Goal: Information Seeking & Learning: Check status

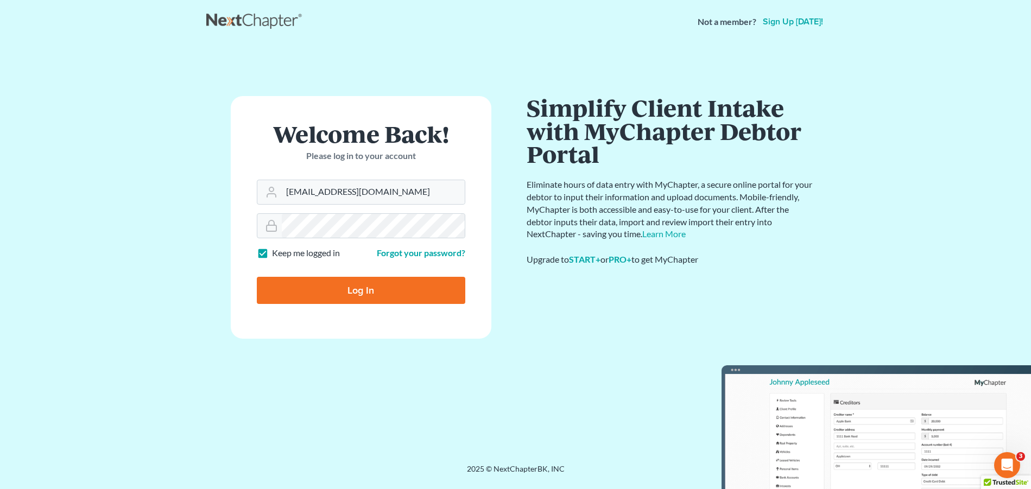
click at [362, 288] on input "Log In" at bounding box center [361, 290] width 208 height 27
type input "Thinking..."
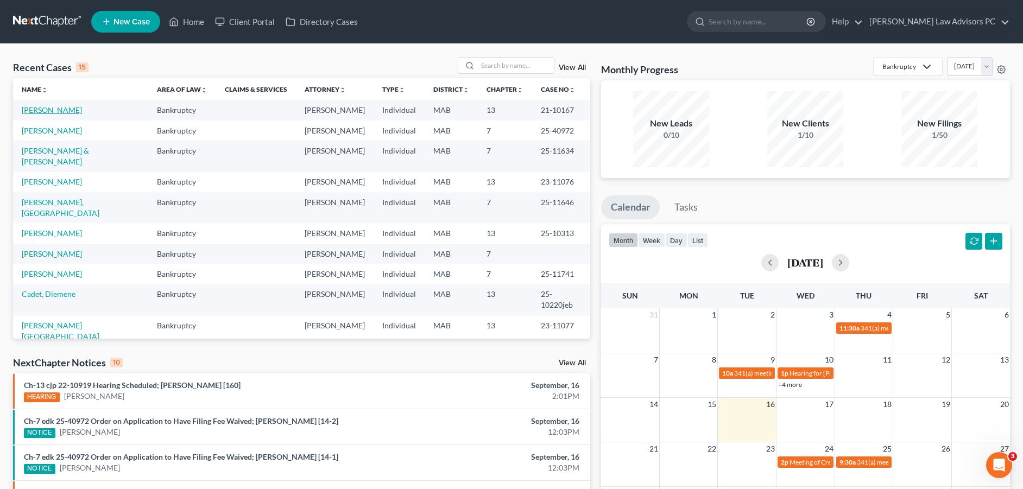
click at [60, 111] on link "[PERSON_NAME]" at bounding box center [52, 109] width 60 height 9
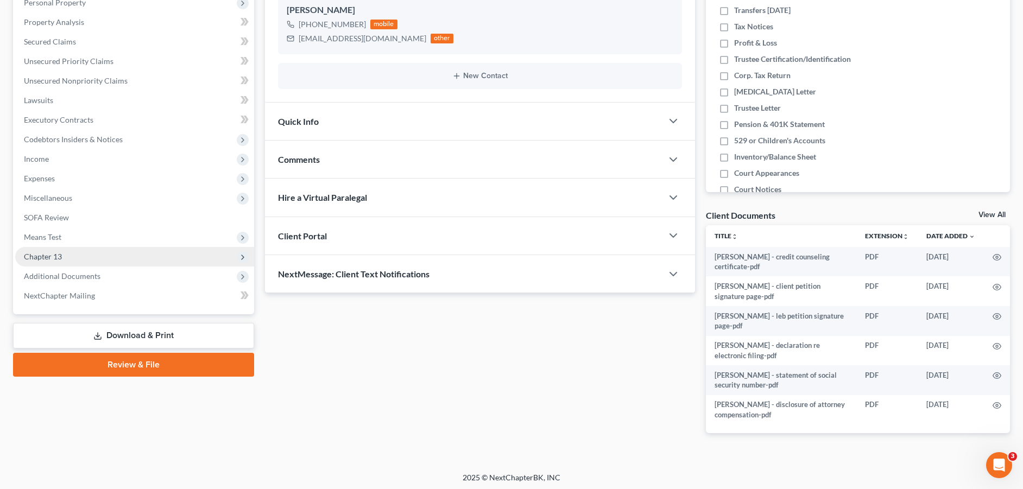
scroll to position [201, 0]
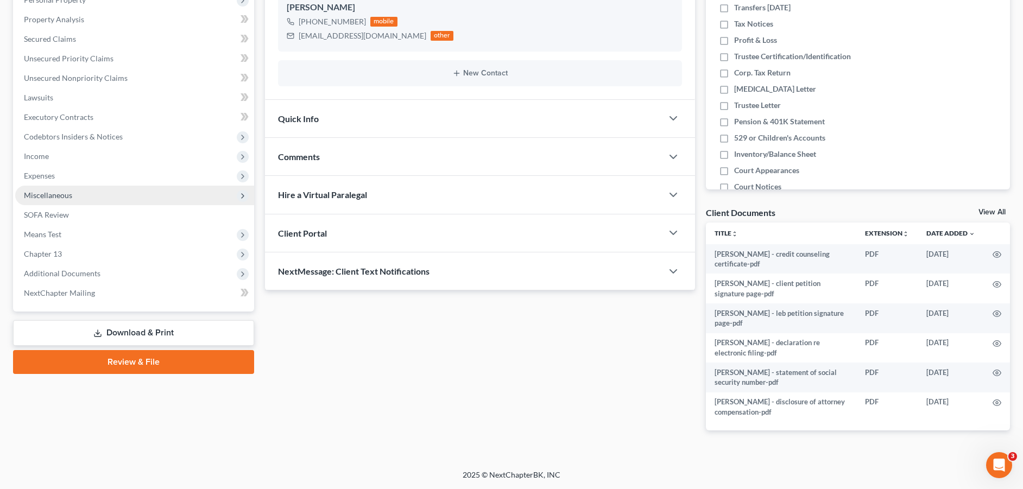
click at [62, 193] on span "Miscellaneous" at bounding box center [48, 195] width 48 height 9
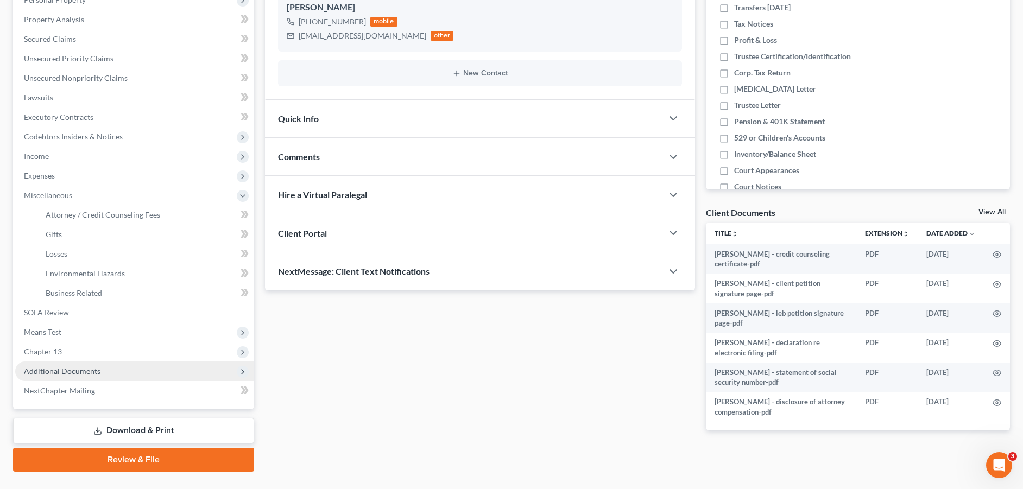
click at [78, 368] on span "Additional Documents" at bounding box center [62, 370] width 77 height 9
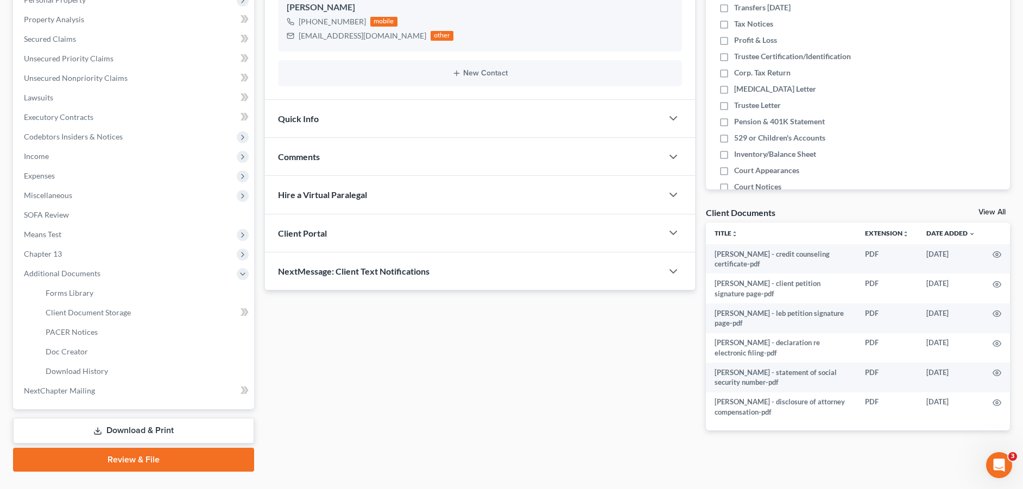
scroll to position [0, 0]
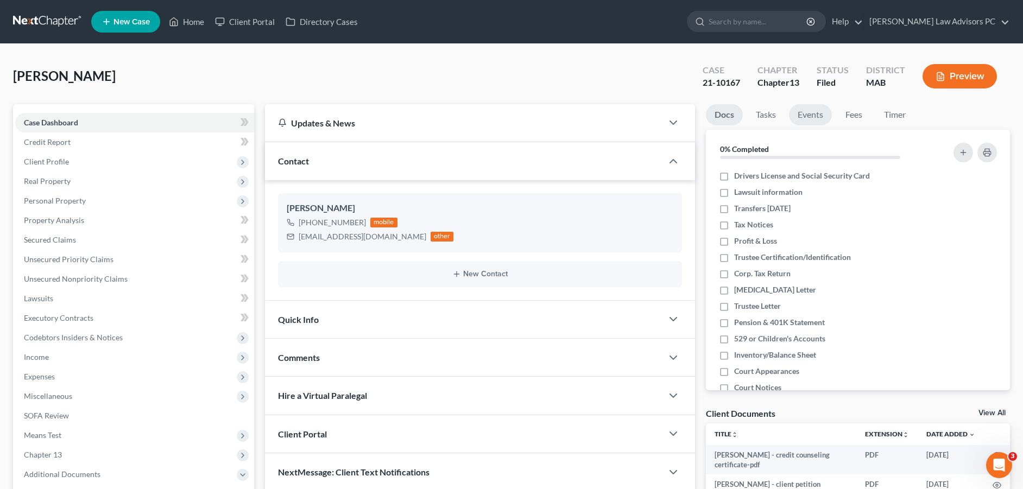
click at [794, 112] on link "Events" at bounding box center [810, 114] width 43 height 21
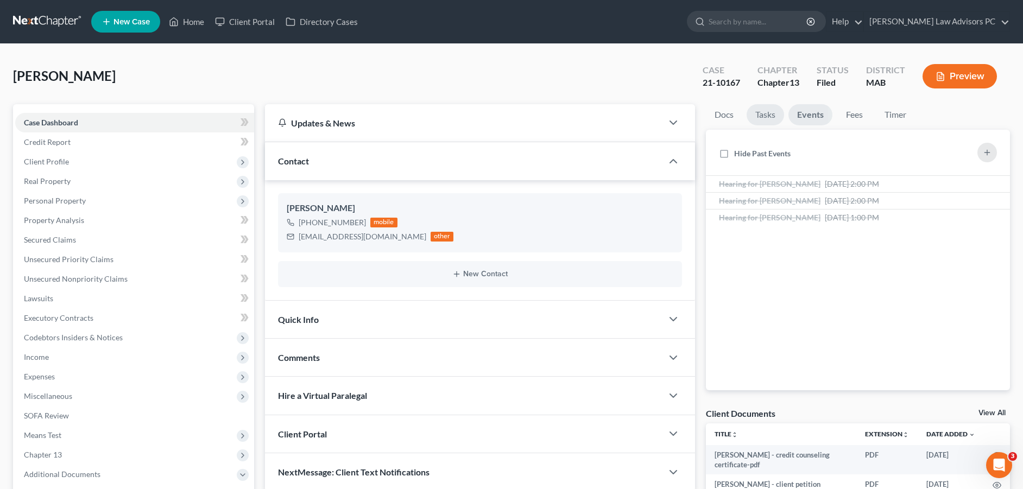
click at [768, 116] on link "Tasks" at bounding box center [764, 114] width 37 height 21
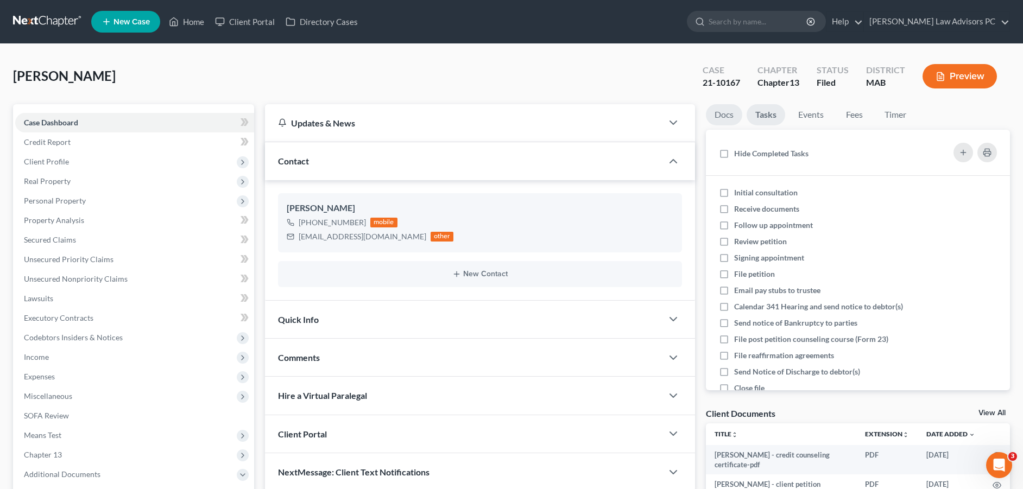
click at [726, 118] on link "Docs" at bounding box center [724, 114] width 36 height 21
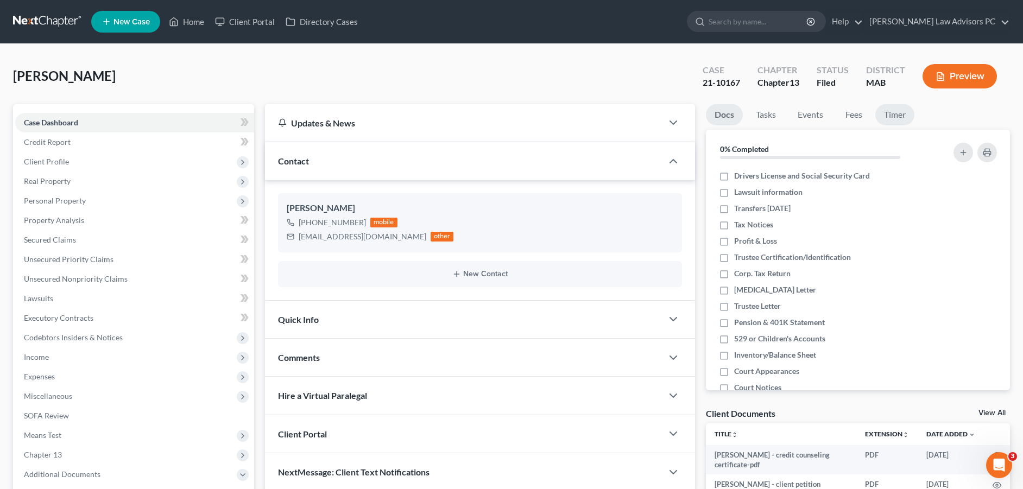
click at [888, 115] on link "Timer" at bounding box center [894, 114] width 39 height 21
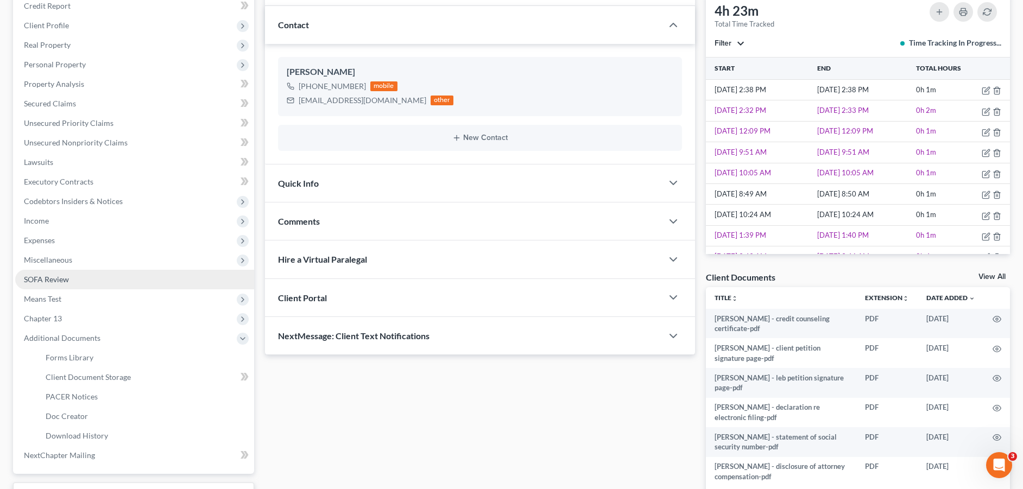
scroll to position [163, 0]
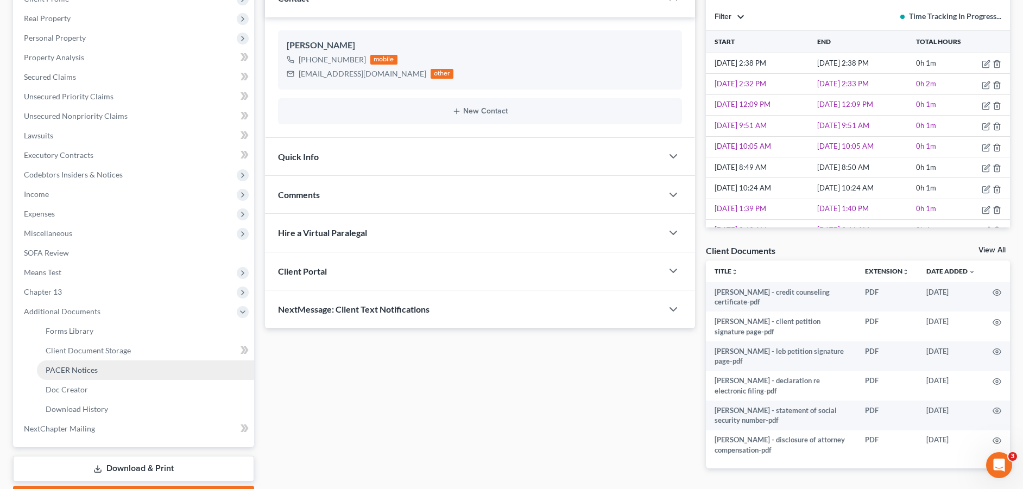
click at [112, 372] on link "PACER Notices" at bounding box center [145, 370] width 217 height 20
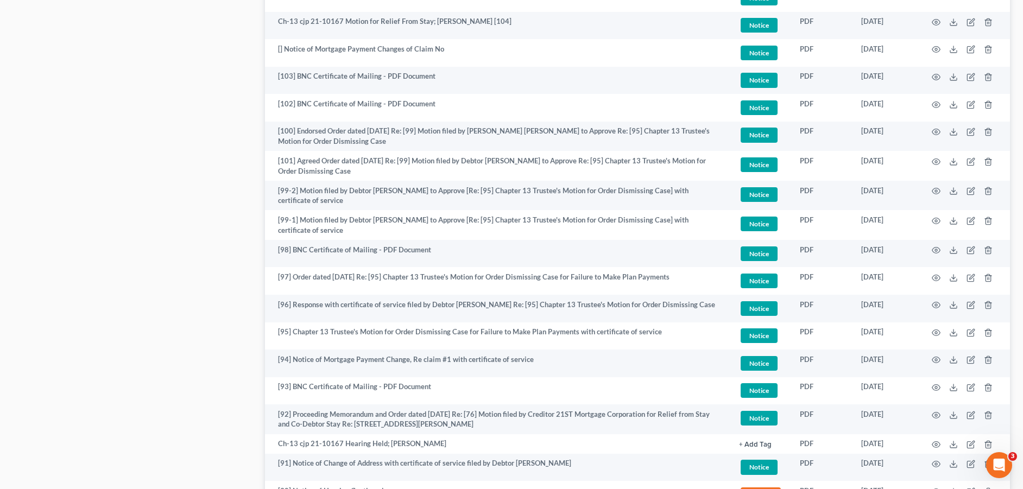
scroll to position [1466, 0]
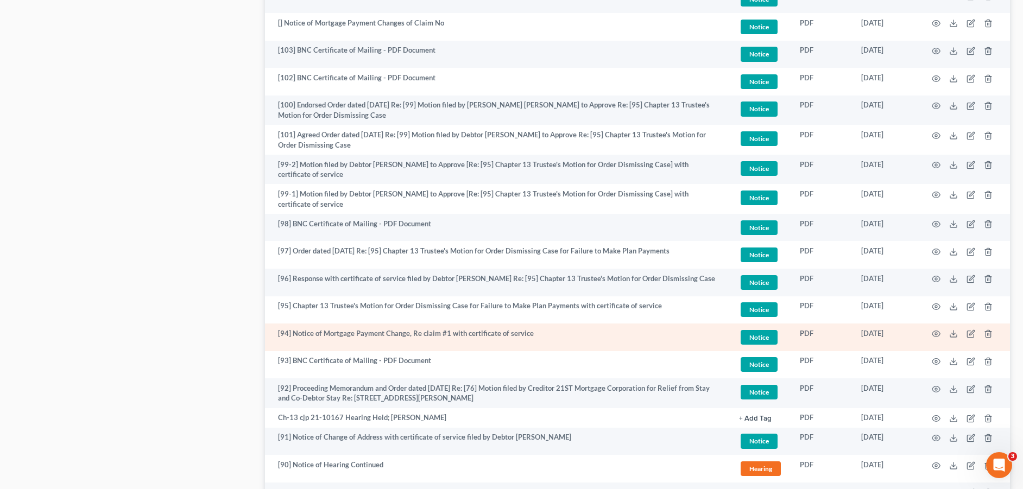
click at [764, 338] on span "Notice" at bounding box center [759, 337] width 37 height 15
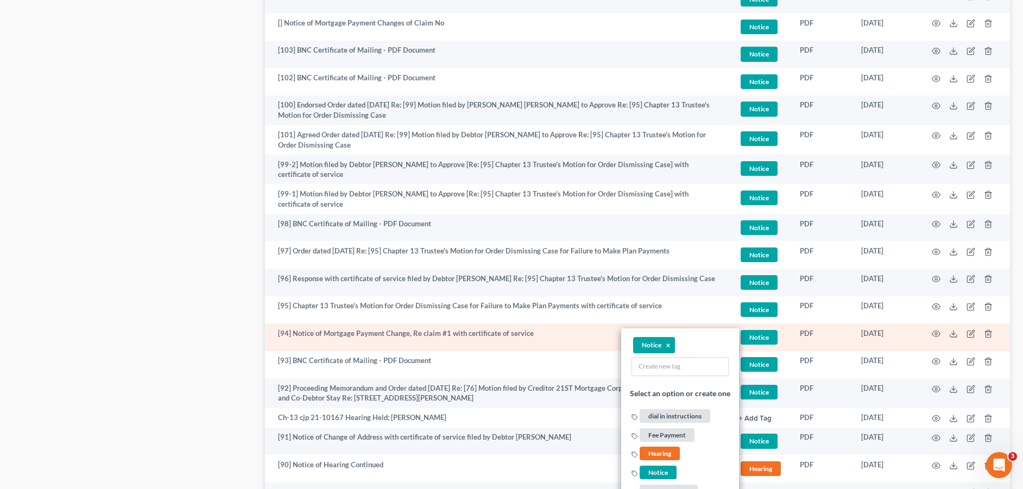
click at [764, 336] on span "Notice" at bounding box center [759, 337] width 37 height 15
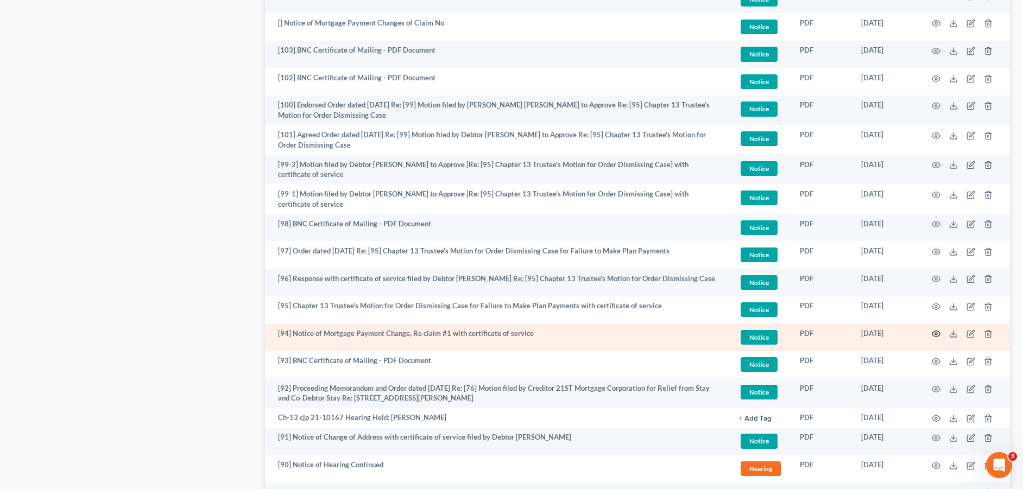
click at [933, 332] on icon "button" at bounding box center [936, 334] width 9 height 9
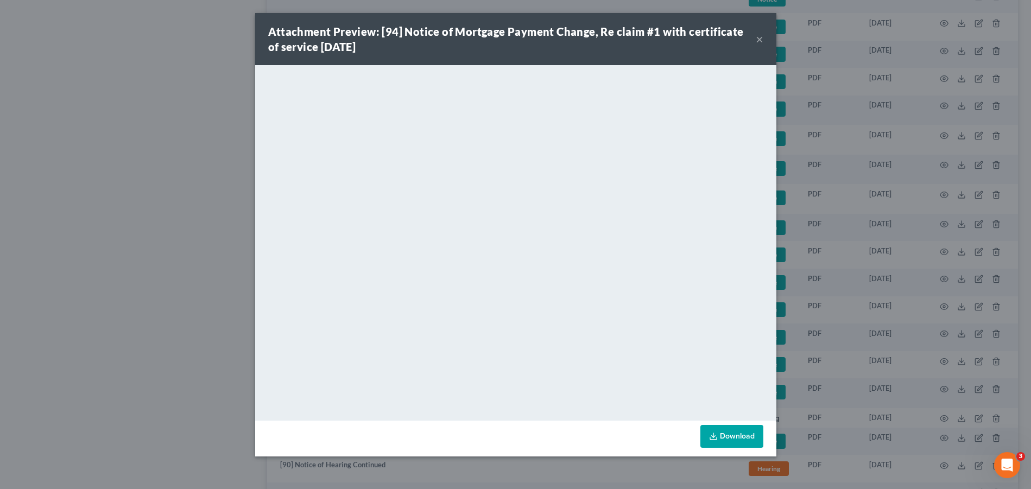
click at [756, 39] on button "×" at bounding box center [760, 39] width 8 height 13
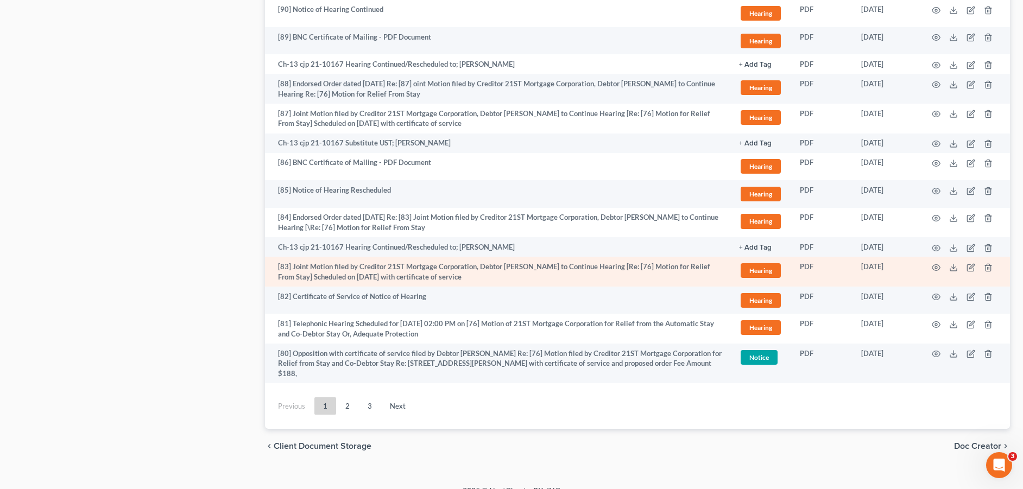
scroll to position [1927, 0]
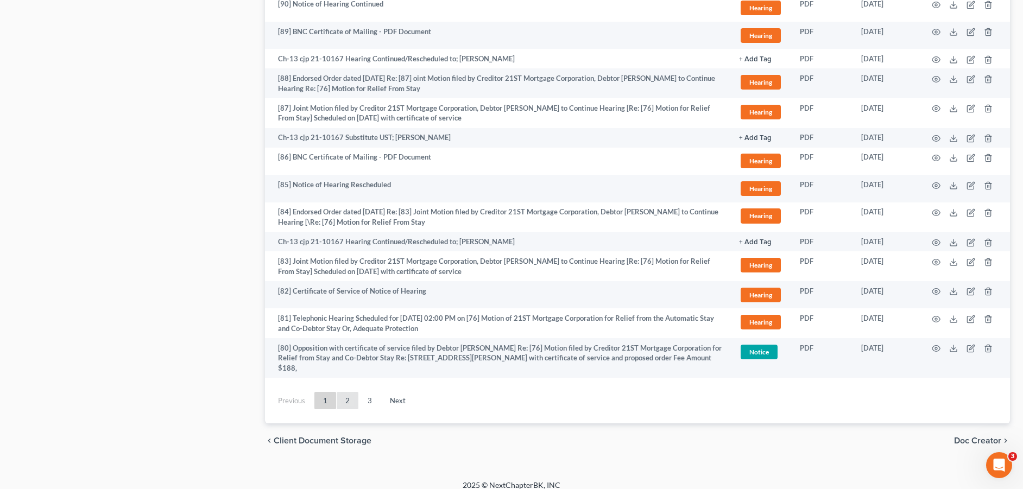
click at [347, 393] on link "2" at bounding box center [348, 400] width 22 height 17
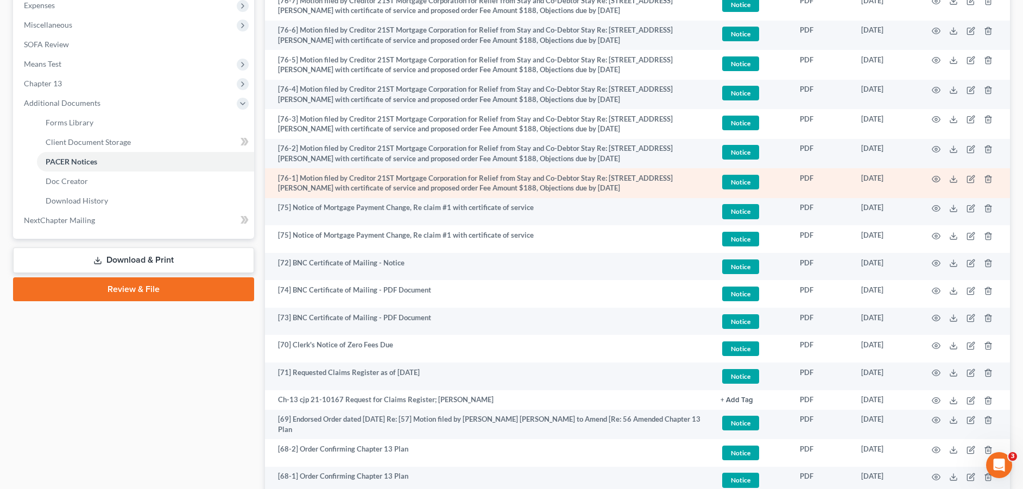
scroll to position [352, 0]
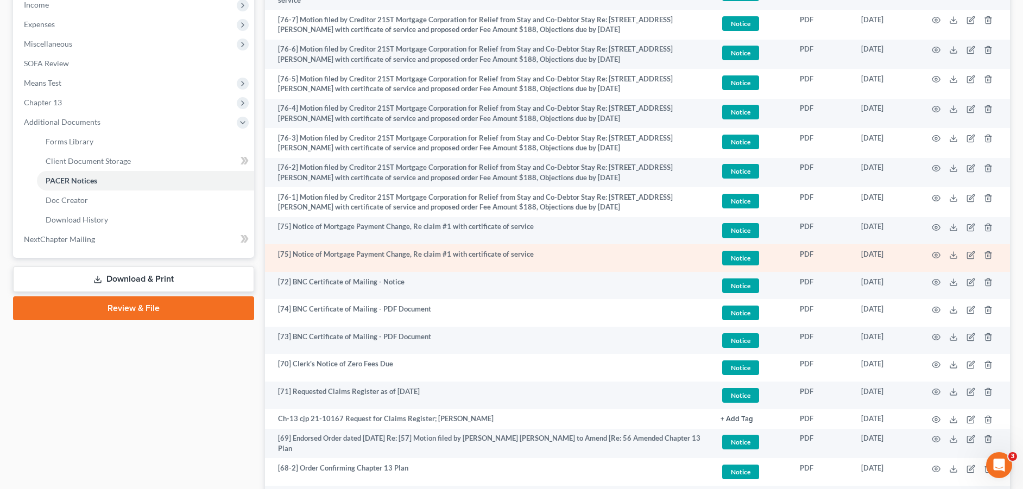
click at [754, 258] on span "Notice" at bounding box center [740, 258] width 37 height 15
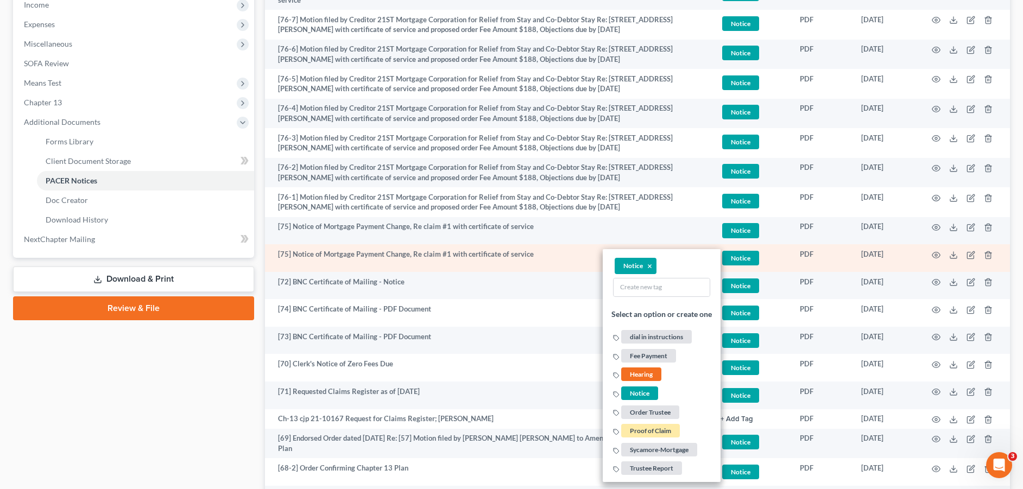
click at [747, 256] on span "Notice" at bounding box center [740, 258] width 37 height 15
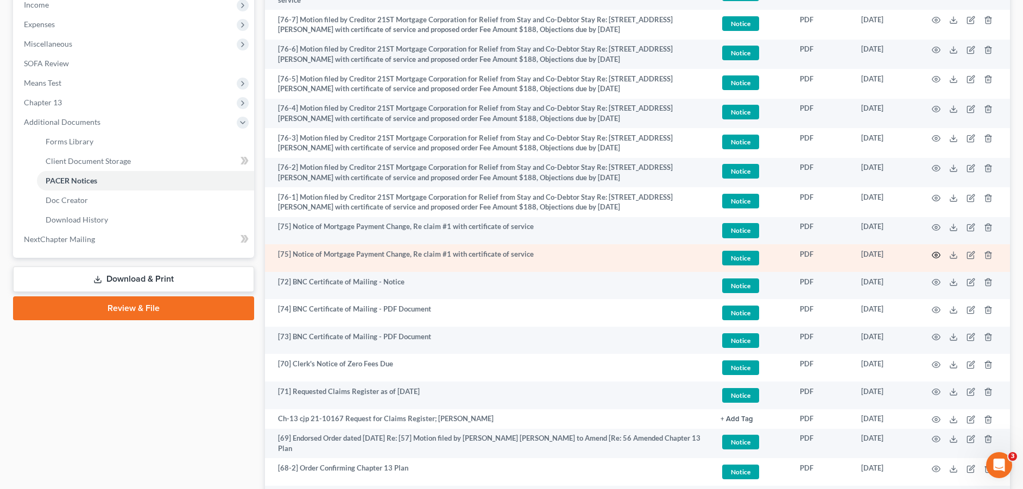
click at [935, 252] on icon "button" at bounding box center [936, 255] width 9 height 9
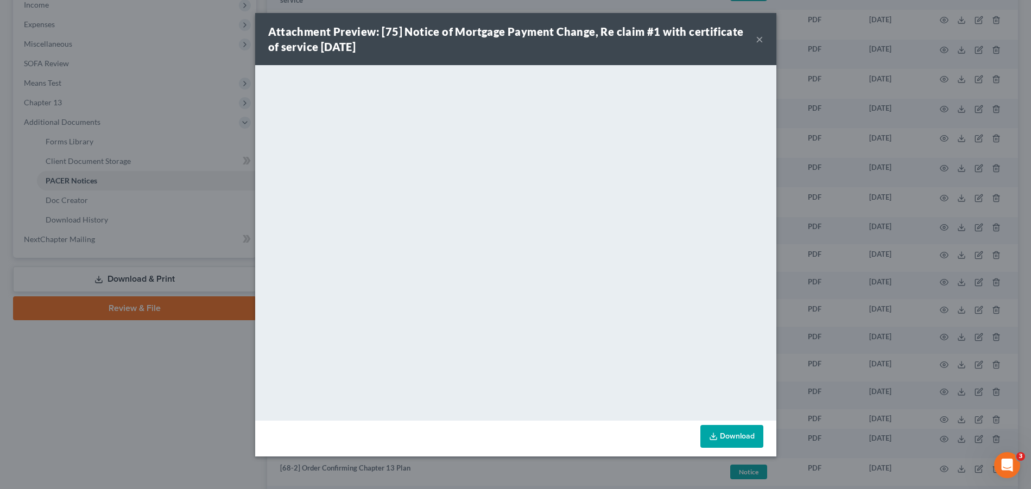
click at [756, 43] on button "×" at bounding box center [760, 39] width 8 height 13
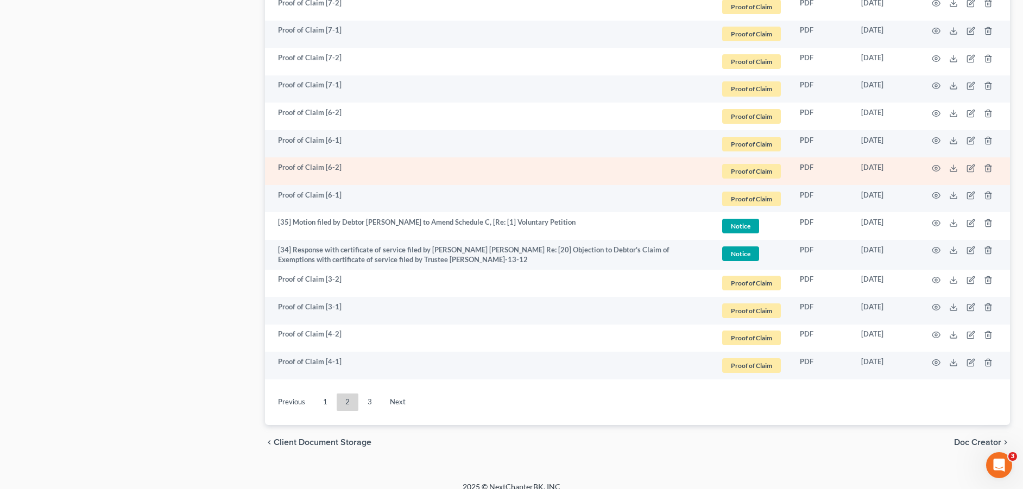
scroll to position [1975, 0]
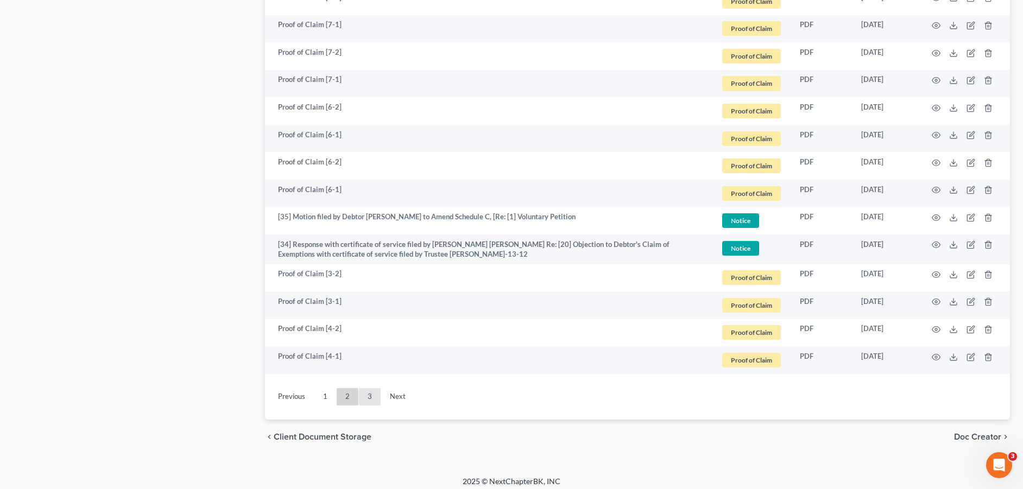
click at [369, 392] on link "3" at bounding box center [370, 396] width 22 height 17
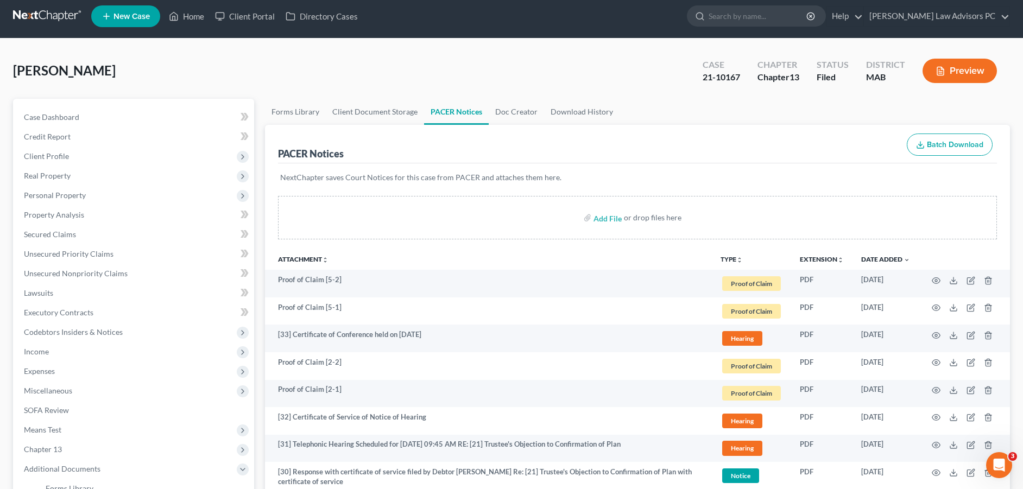
scroll to position [0, 0]
